Goal: Task Accomplishment & Management: Complete application form

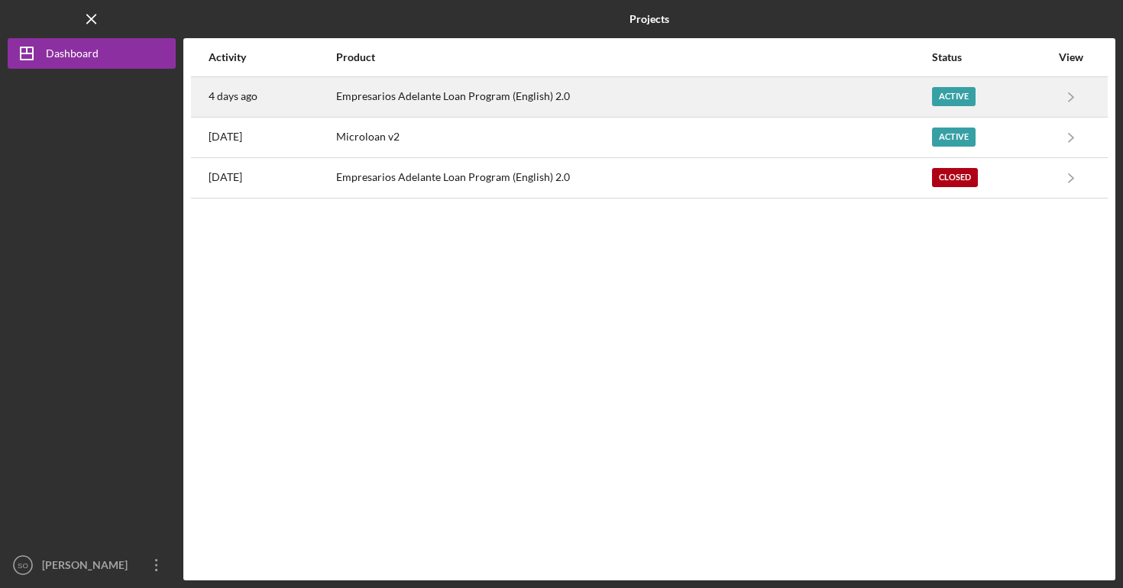
click at [595, 108] on div "Empresarios Adelante Loan Program (English) 2.0" at bounding box center [633, 97] width 594 height 38
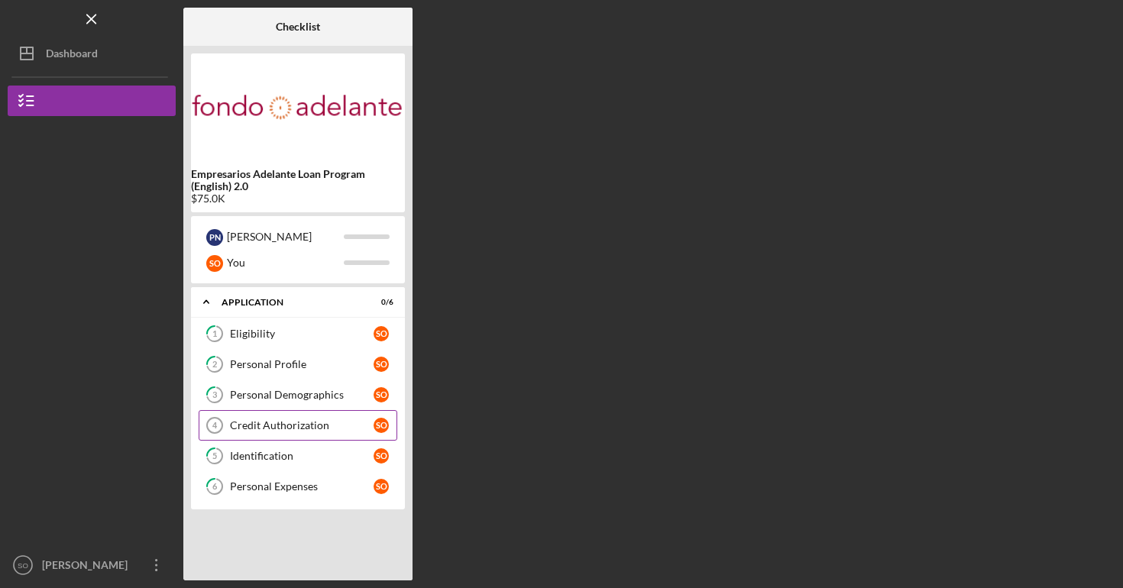
click at [294, 419] on div "Credit Authorization" at bounding box center [302, 425] width 144 height 12
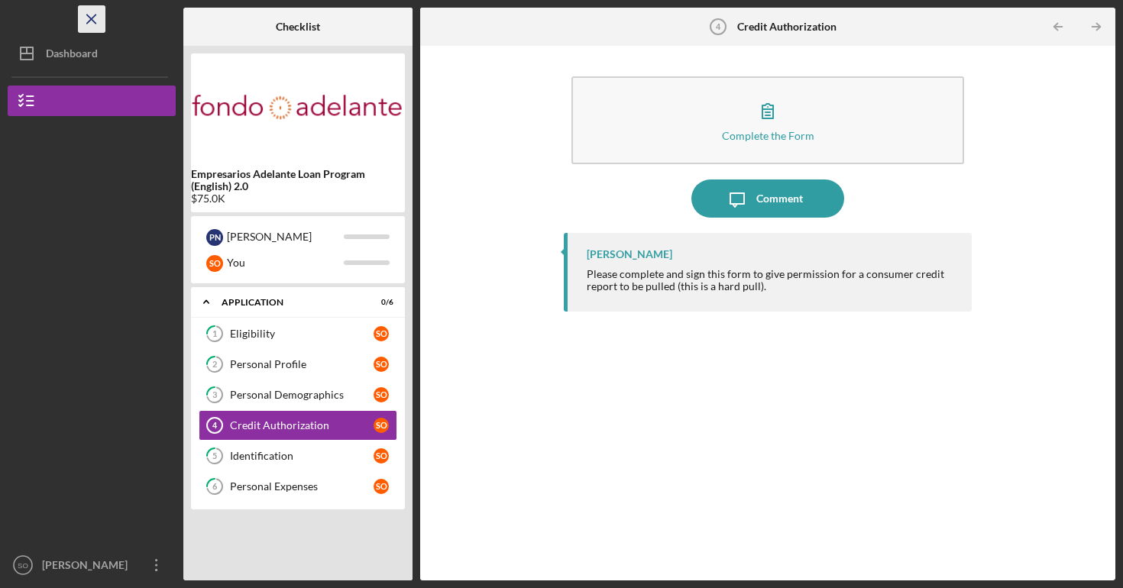
click at [98, 14] on icon "Icon/Menu Close" at bounding box center [92, 19] width 34 height 34
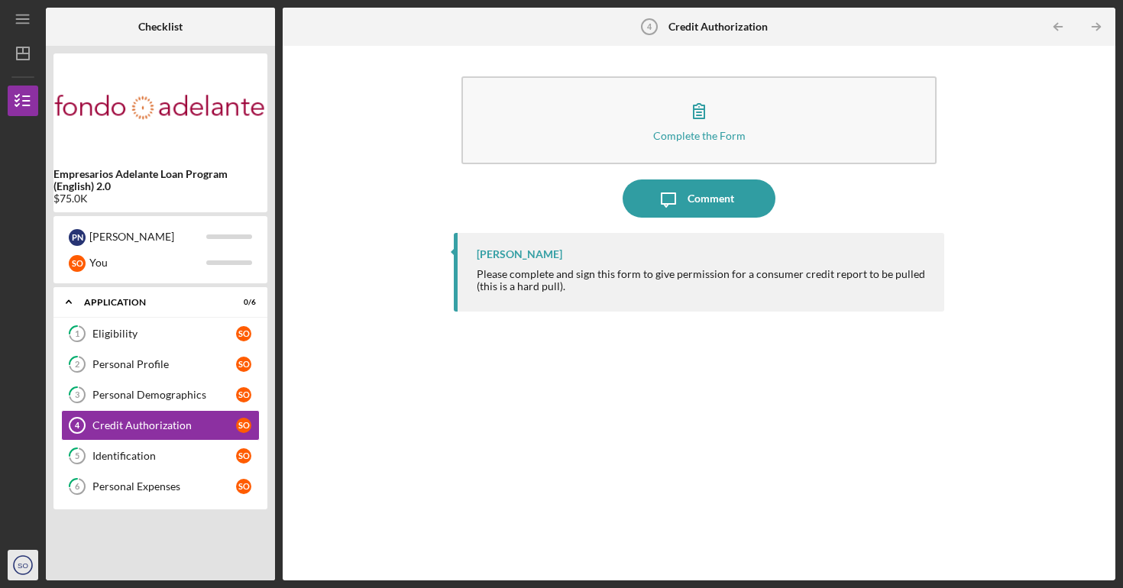
click at [8, 566] on icon "SO" at bounding box center [23, 565] width 31 height 38
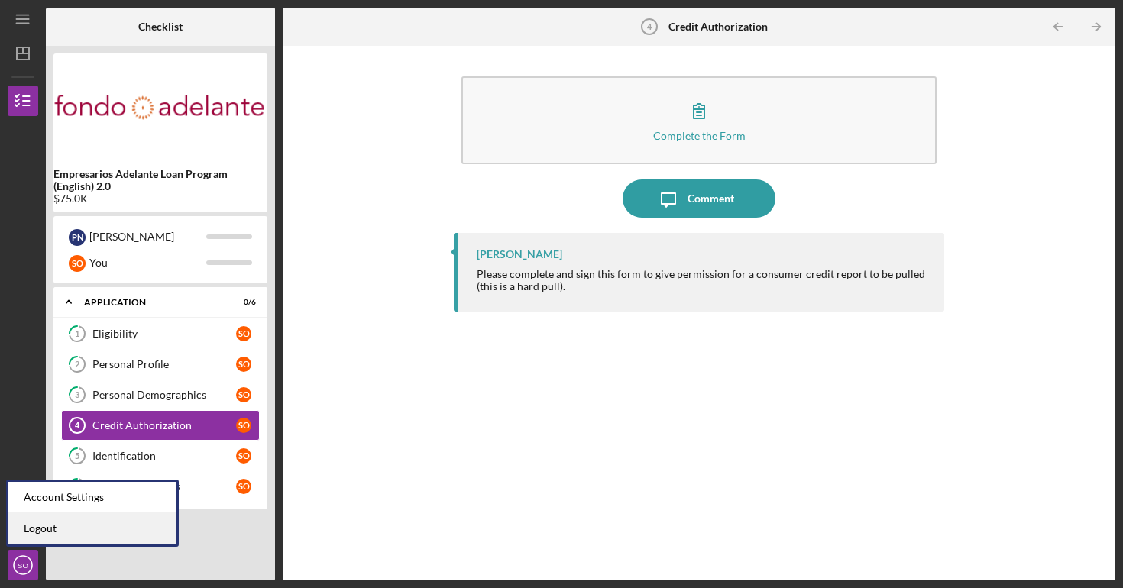
click at [35, 537] on link "Logout" at bounding box center [92, 528] width 168 height 31
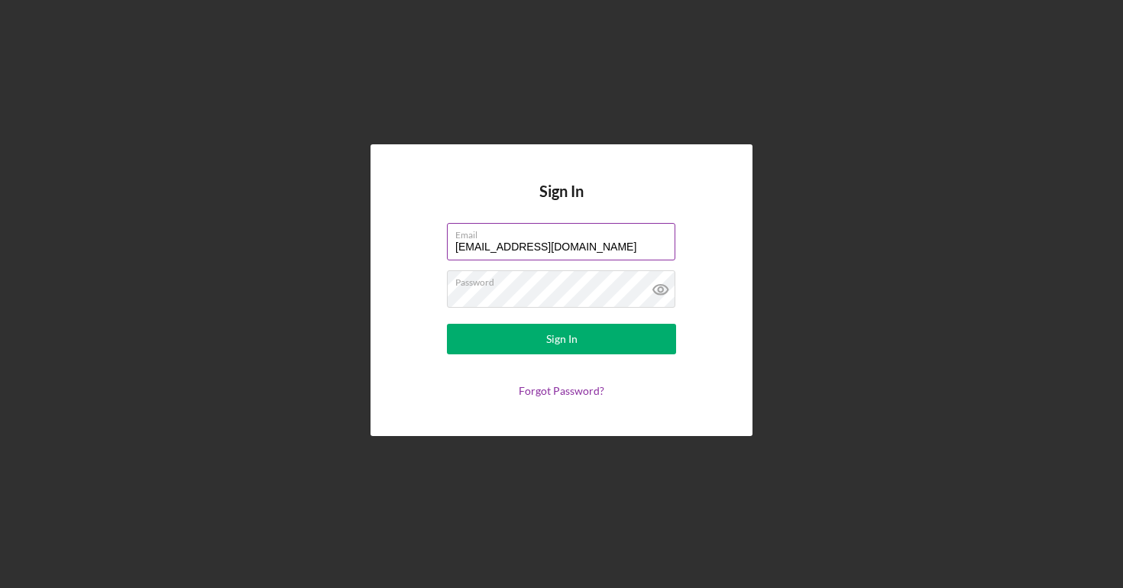
click at [636, 240] on label "Email" at bounding box center [565, 232] width 220 height 17
click at [636, 240] on input "[EMAIL_ADDRESS][DOMAIN_NAME]" at bounding box center [561, 241] width 228 height 37
click at [623, 256] on input "[EMAIL_ADDRESS][DOMAIN_NAME]" at bounding box center [561, 241] width 228 height 37
type input "[EMAIL_ADDRESS][DOMAIN_NAME]"
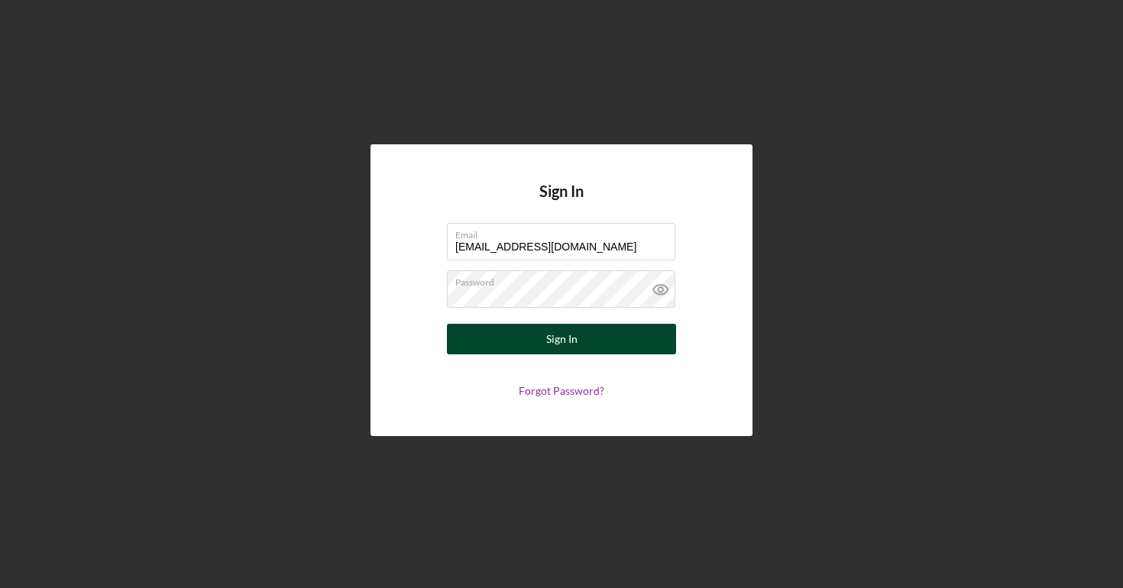
click at [594, 343] on button "Sign In" at bounding box center [561, 339] width 229 height 31
